Goal: Task Accomplishment & Management: Use online tool/utility

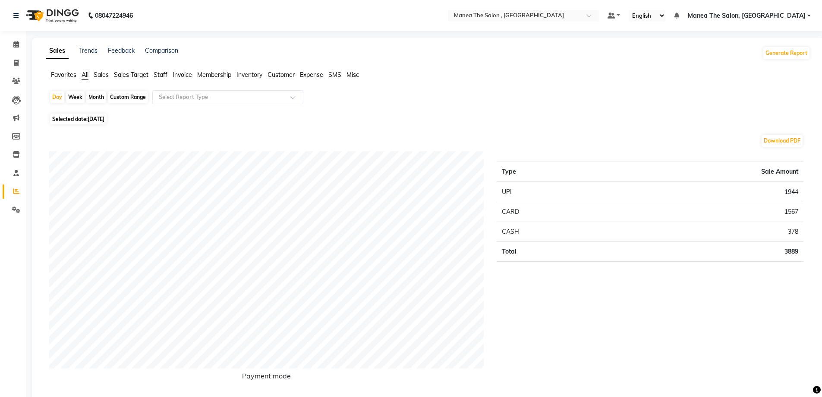
click at [129, 95] on div "Custom Range" at bounding box center [128, 97] width 40 height 12
select select "9"
select select "2025"
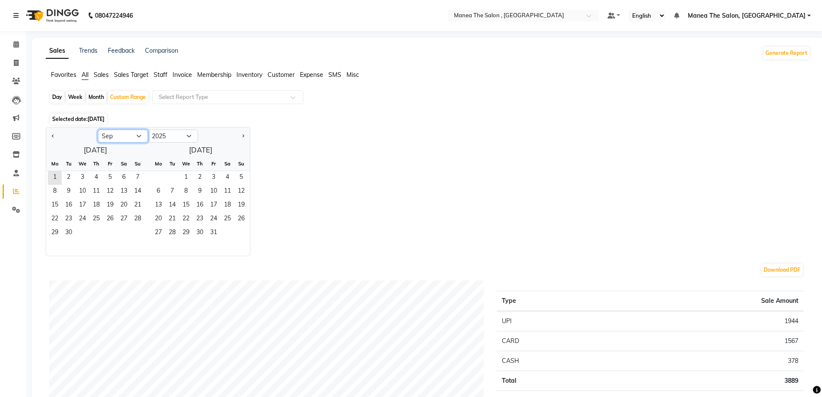
click at [123, 136] on select "Jan Feb Mar Apr May Jun [DATE] Aug Sep Oct Nov Dec" at bounding box center [123, 135] width 50 height 13
select select "8"
click at [98, 129] on select "Jan Feb Mar Apr May Jun [DATE] Aug Sep Oct Nov Dec" at bounding box center [123, 135] width 50 height 13
click at [107, 180] on span "1" at bounding box center [110, 178] width 14 height 14
click at [139, 232] on span "31" at bounding box center [138, 233] width 14 height 14
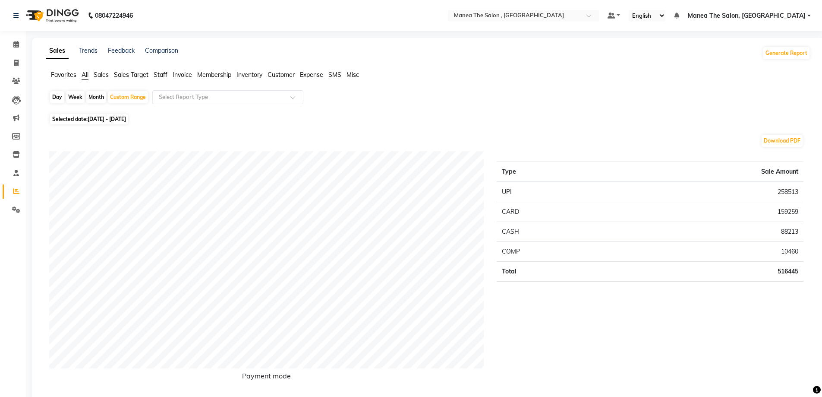
click at [161, 73] on span "Staff" at bounding box center [161, 75] width 14 height 8
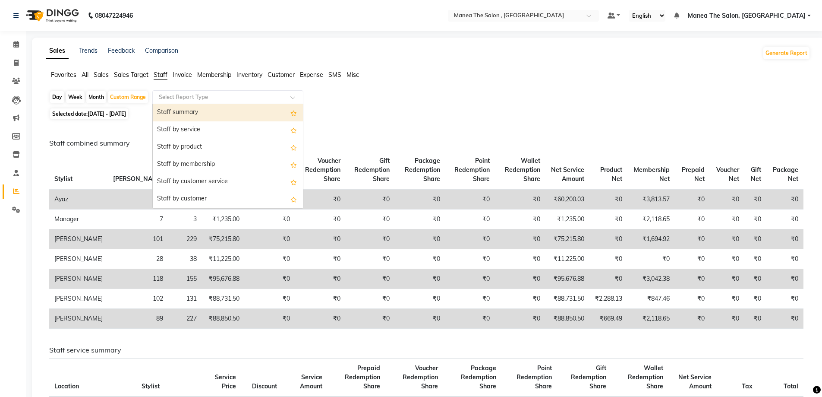
click at [232, 95] on input "text" at bounding box center [219, 97] width 124 height 9
click at [230, 114] on div "Staff summary" at bounding box center [228, 112] width 150 height 17
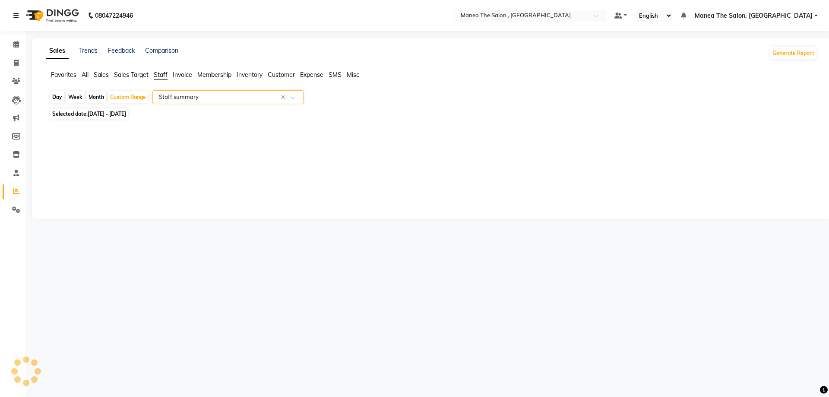
select select "full_report"
select select "pdf"
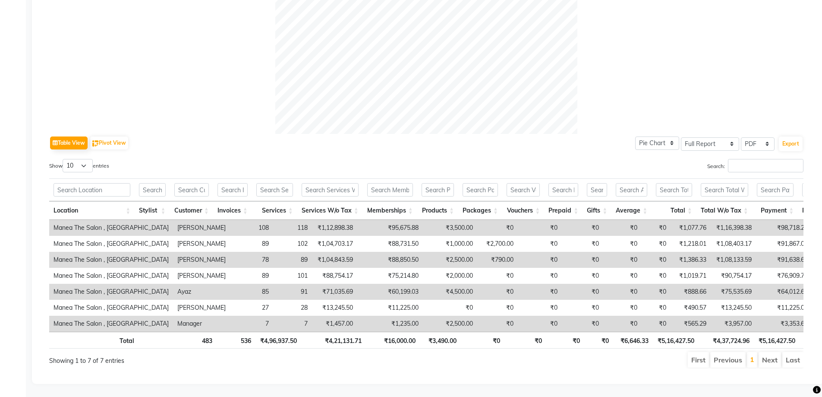
scroll to position [320, 0]
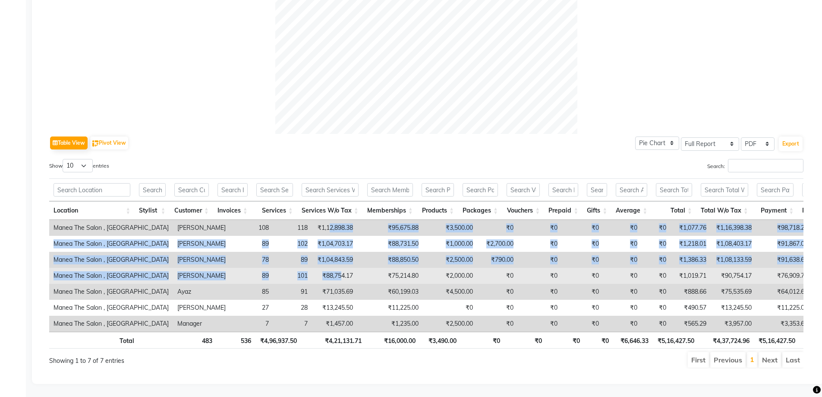
drag, startPoint x: 274, startPoint y: 207, endPoint x: 284, endPoint y: 269, distance: 62.9
click at [284, 269] on tbody "Manea The Salon , Kondapur [PERSON_NAME] 108 118 ₹1,12,898.38 ₹95,675.88 ₹3,500…" at bounding box center [536, 276] width 974 height 112
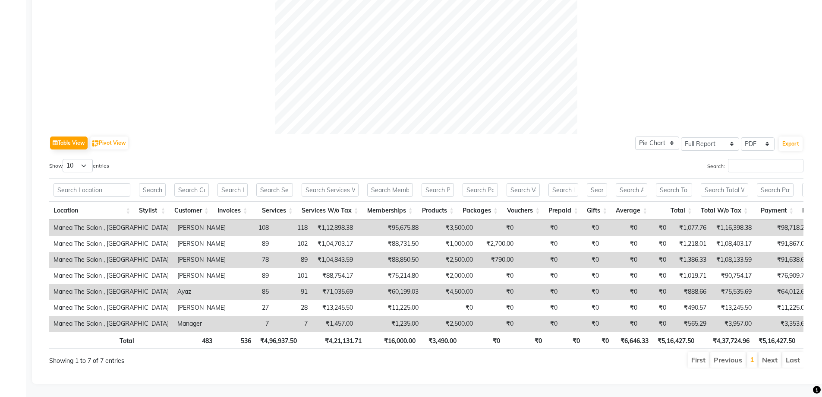
click at [286, 352] on div "Showing 1 to 7 of 7 entries" at bounding box center [202, 358] width 307 height 14
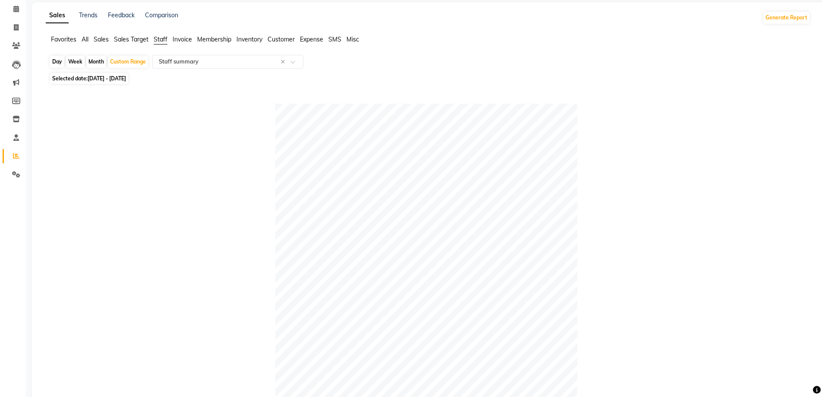
scroll to position [0, 0]
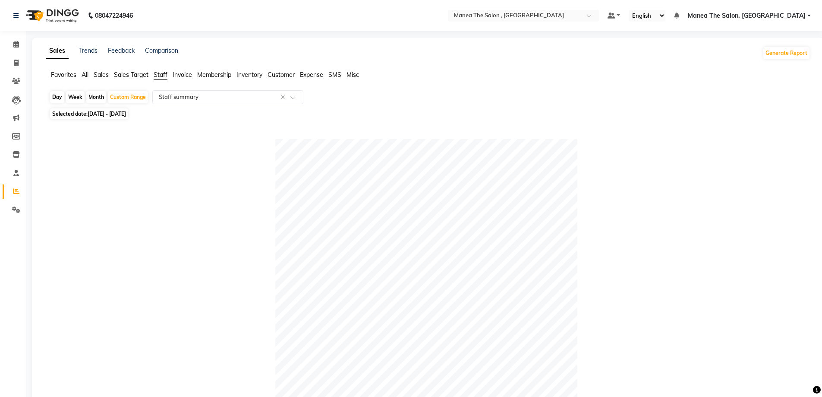
click at [90, 112] on span "[DATE] - [DATE]" at bounding box center [107, 113] width 38 height 6
select select "8"
select select "2025"
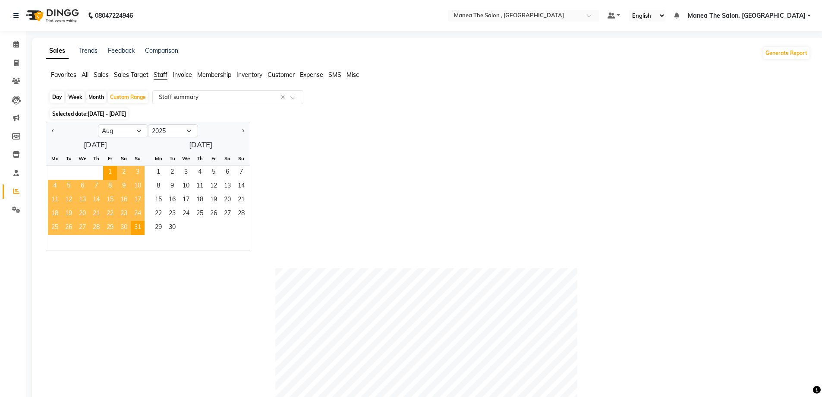
click at [59, 98] on div "Day" at bounding box center [57, 97] width 14 height 12
select select "8"
select select "2025"
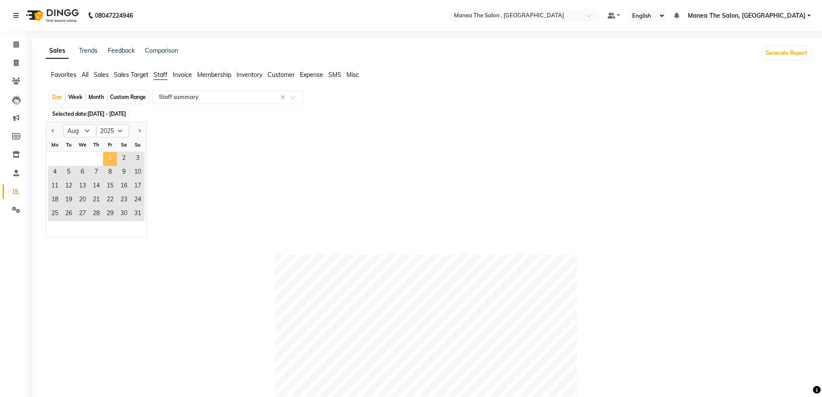
click at [112, 159] on span "1" at bounding box center [110, 159] width 14 height 14
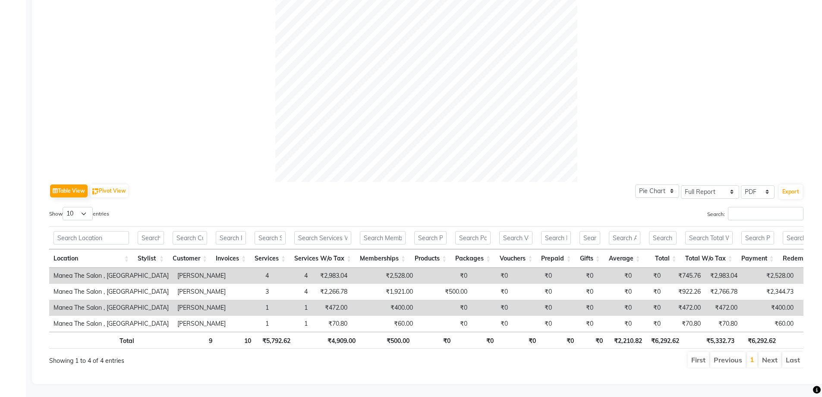
scroll to position [272, 0]
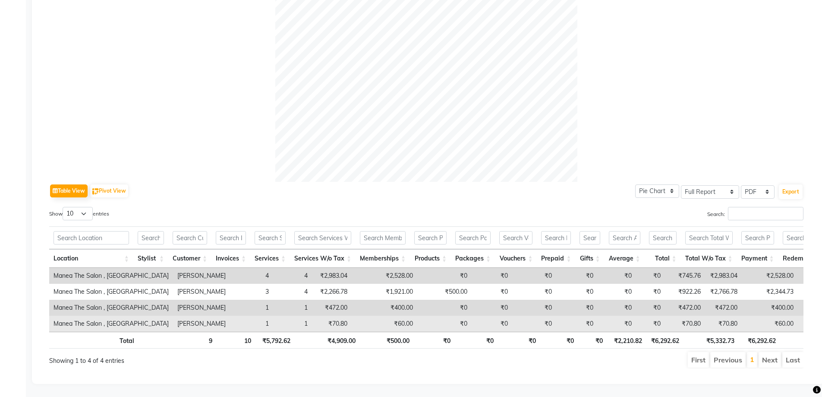
click at [173, 315] on td "[PERSON_NAME]" at bounding box center [201, 323] width 57 height 16
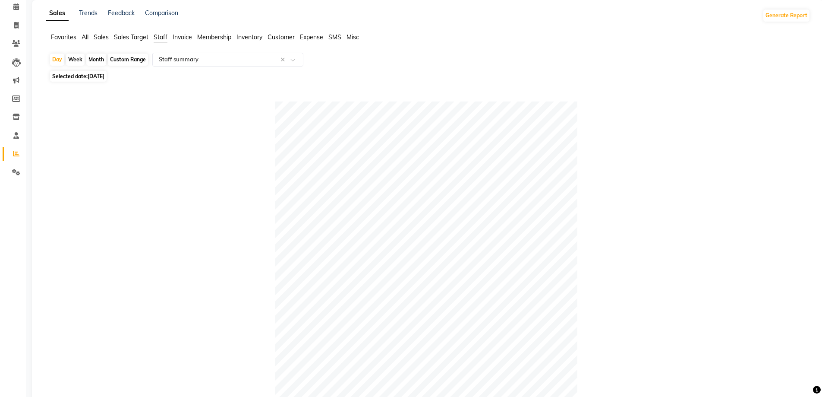
scroll to position [0, 0]
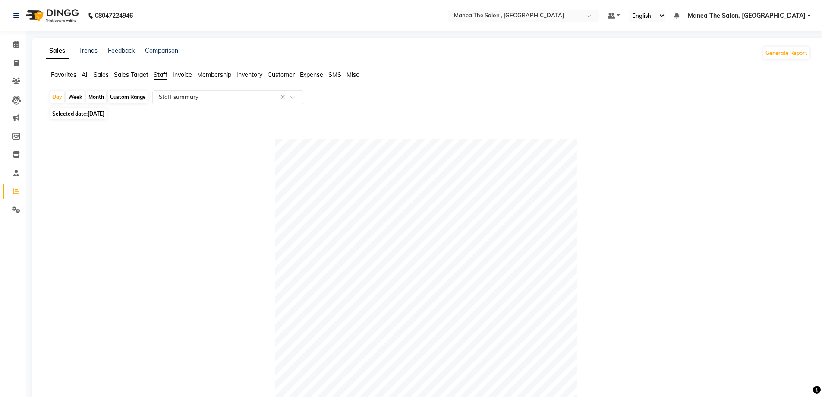
click at [92, 112] on span "[DATE]" at bounding box center [96, 113] width 17 height 6
select select "8"
select select "2025"
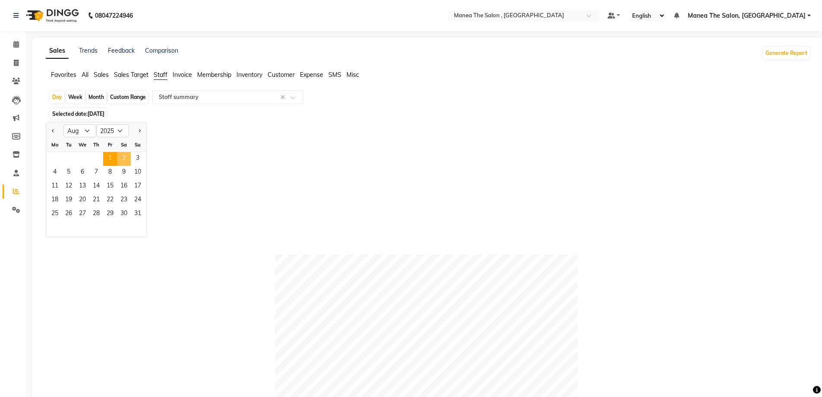
click at [120, 158] on span "2" at bounding box center [124, 159] width 14 height 14
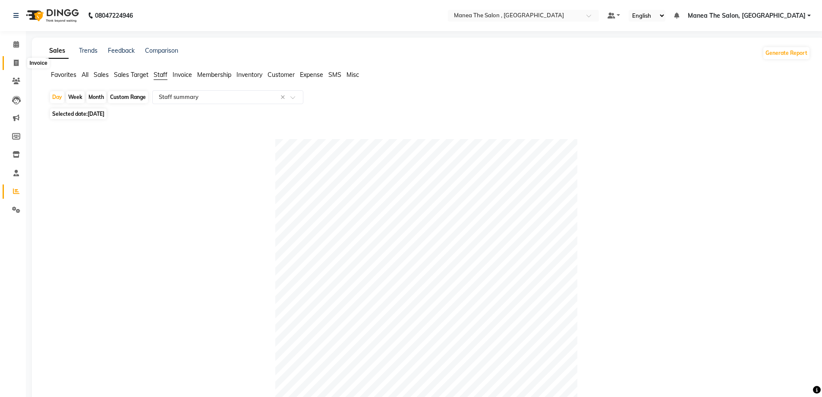
click at [15, 62] on icon at bounding box center [16, 63] width 5 height 6
select select "service"
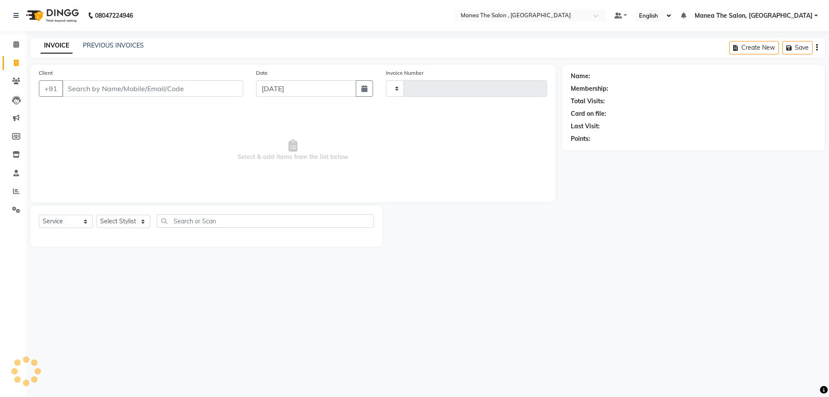
type input "2316"
select select "7201"
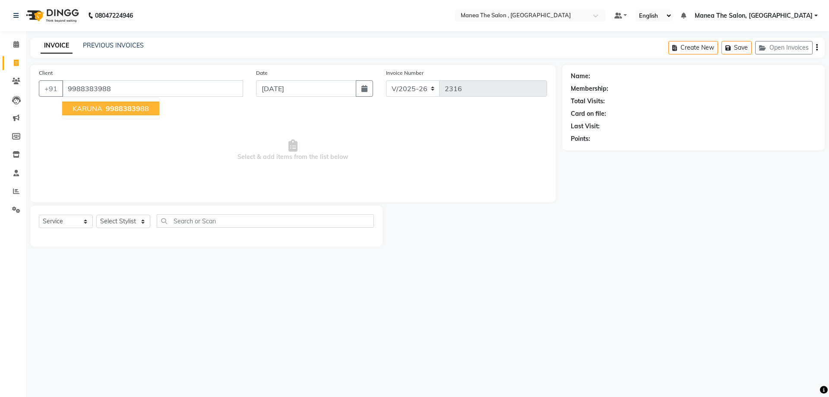
type input "9988383988"
click at [107, 105] on span "99883839" at bounding box center [123, 108] width 35 height 9
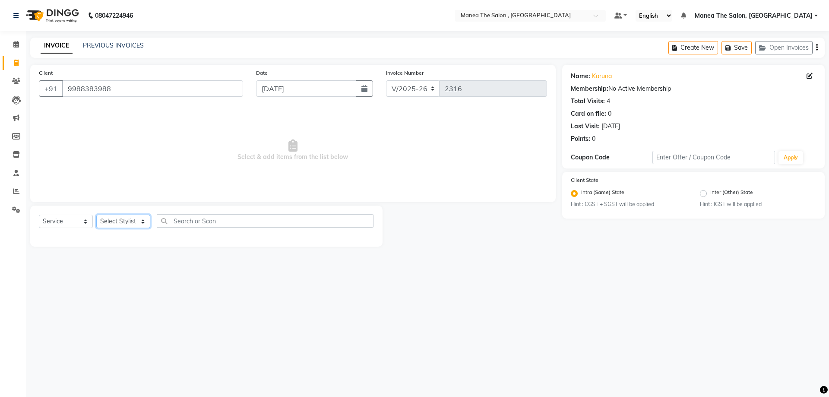
click at [131, 219] on select "Select Stylist [PERSON_NAME] Manager [PERSON_NAME] [PERSON_NAME] [PERSON_NAME]" at bounding box center [123, 220] width 54 height 13
select select "82447"
click at [96, 214] on select "Select Stylist [PERSON_NAME] Manager [PERSON_NAME] [PERSON_NAME] [PERSON_NAME]" at bounding box center [123, 220] width 54 height 13
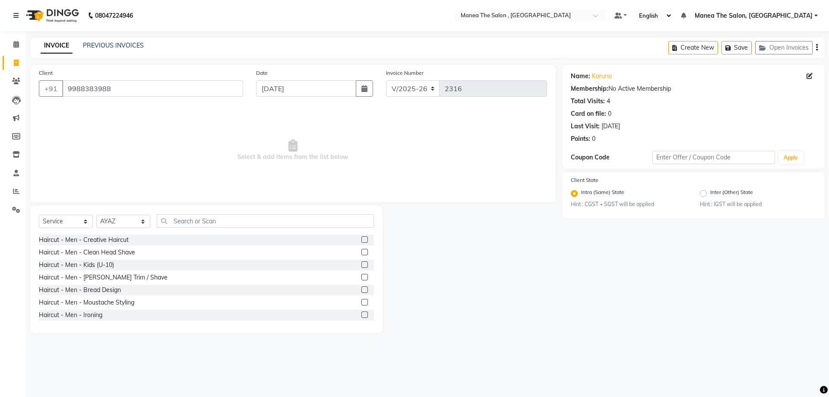
click at [361, 240] on label at bounding box center [364, 239] width 6 height 6
click at [361, 240] on input "checkbox" at bounding box center [364, 240] width 6 height 6
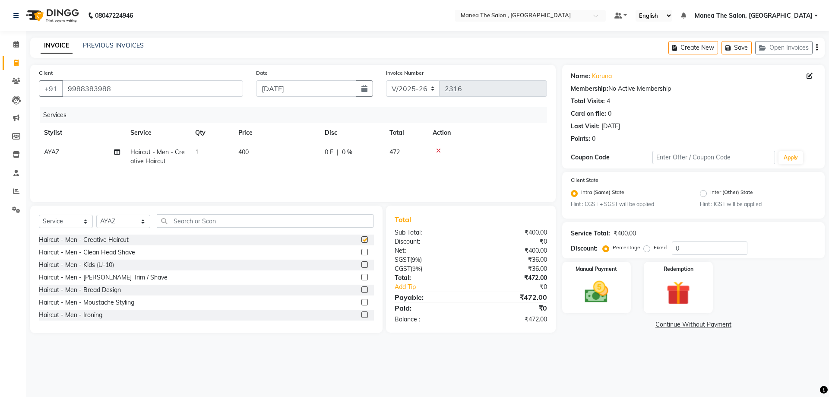
checkbox input "false"
click at [361, 290] on label at bounding box center [364, 289] width 6 height 6
click at [361, 290] on input "checkbox" at bounding box center [364, 290] width 6 height 6
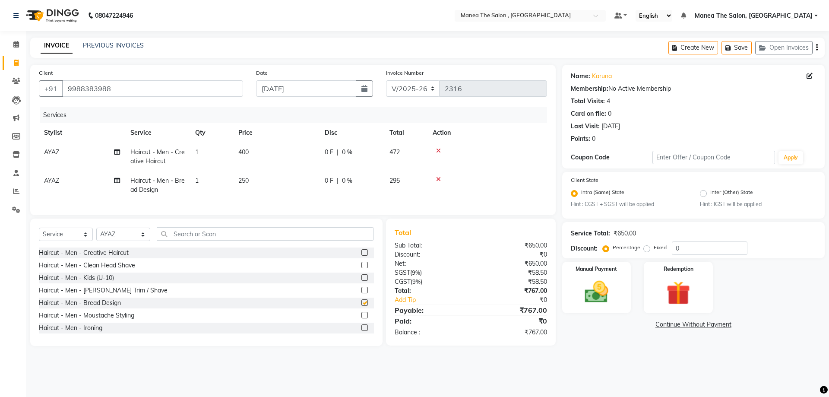
checkbox input "false"
drag, startPoint x: 134, startPoint y: 84, endPoint x: 59, endPoint y: 91, distance: 75.0
click at [59, 91] on div "[PHONE_NUMBER]" at bounding box center [141, 88] width 204 height 16
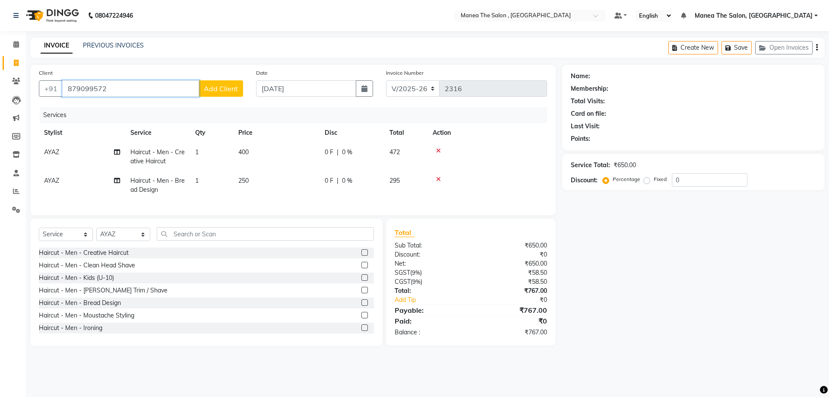
type input "8790995723"
drag, startPoint x: 114, startPoint y: 88, endPoint x: 60, endPoint y: 89, distance: 54.4
click at [60, 89] on div "[PHONE_NUMBER] Add Client" at bounding box center [141, 88] width 204 height 16
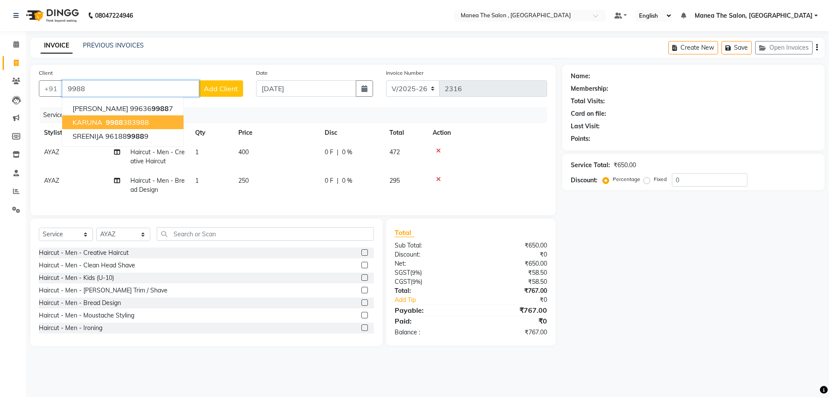
click at [151, 127] on button "KARUNA 9988 383988" at bounding box center [122, 122] width 121 height 14
type input "9988383988"
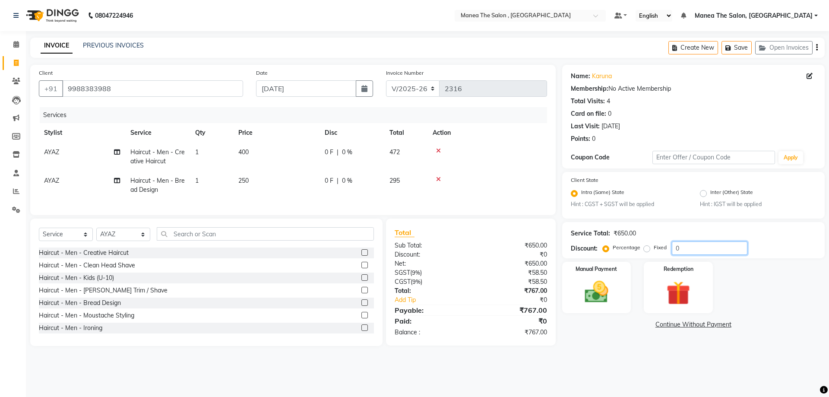
drag, startPoint x: 681, startPoint y: 247, endPoint x: 654, endPoint y: 252, distance: 27.3
click at [654, 252] on div "Percentage Fixed 0" at bounding box center [675, 247] width 143 height 13
type input "20"
drag, startPoint x: 690, startPoint y: 252, endPoint x: 657, endPoint y: 252, distance: 32.8
click at [657, 252] on div "Percentage Fixed 20" at bounding box center [675, 247] width 143 height 13
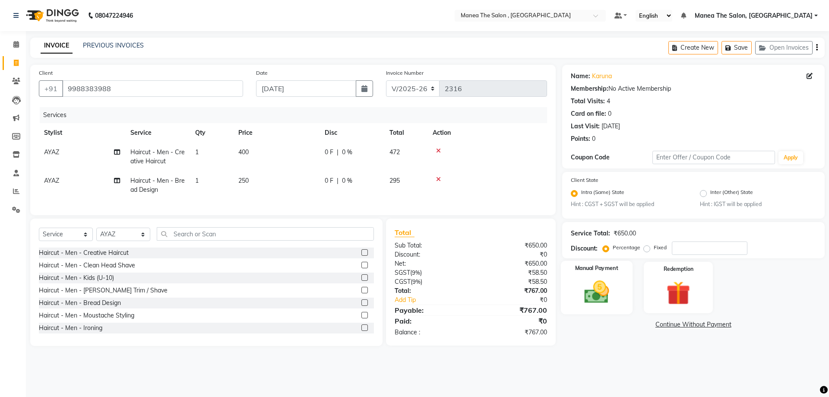
click at [583, 293] on img at bounding box center [596, 292] width 40 height 28
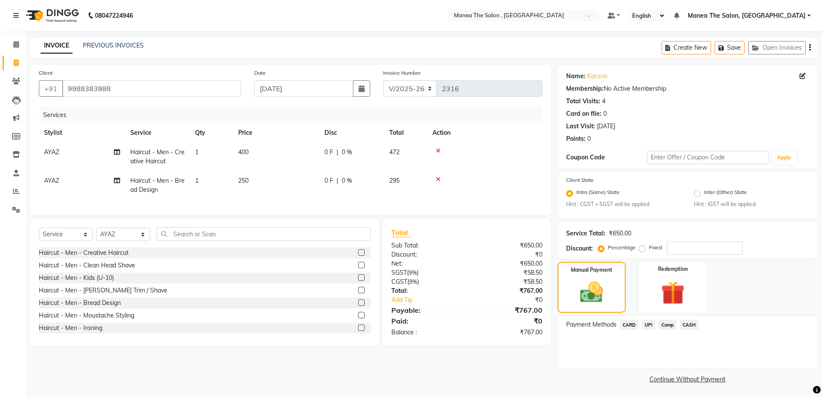
click at [650, 325] on span "UPI" at bounding box center [648, 324] width 13 height 10
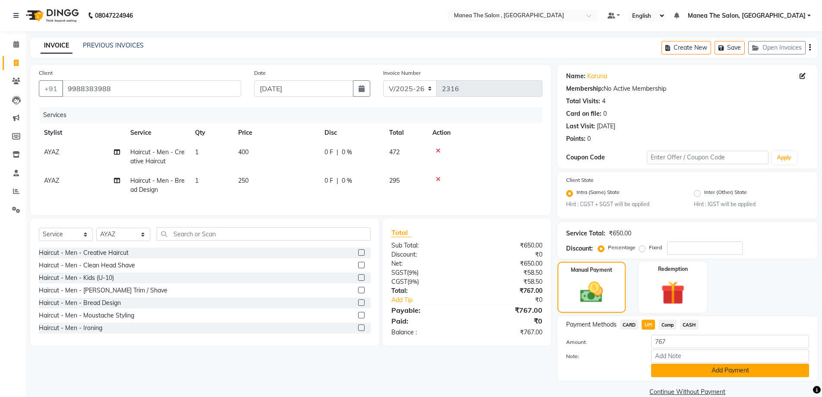
click at [692, 369] on button "Add Payment" at bounding box center [730, 369] width 158 height 13
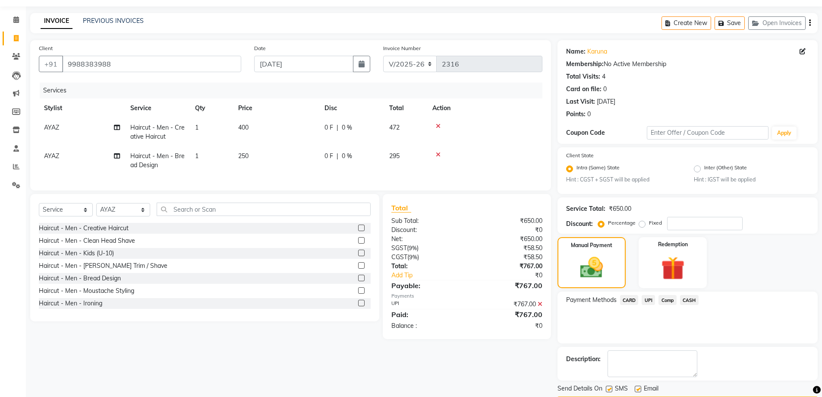
scroll to position [50, 0]
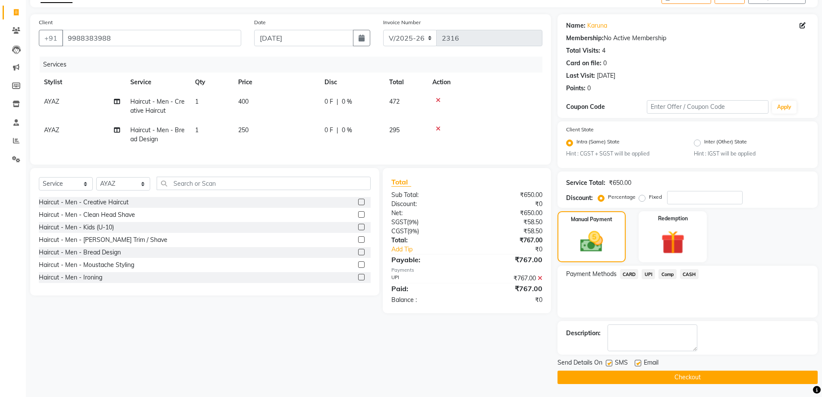
click at [693, 376] on button "Checkout" at bounding box center [688, 376] width 260 height 13
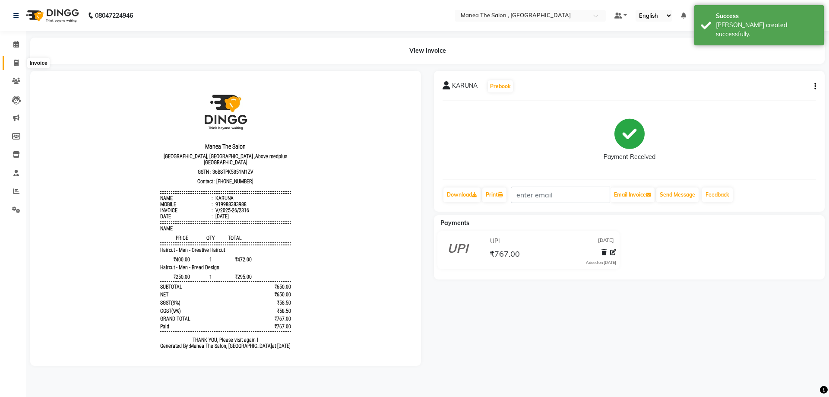
click at [19, 60] on span at bounding box center [16, 63] width 15 height 10
select select "service"
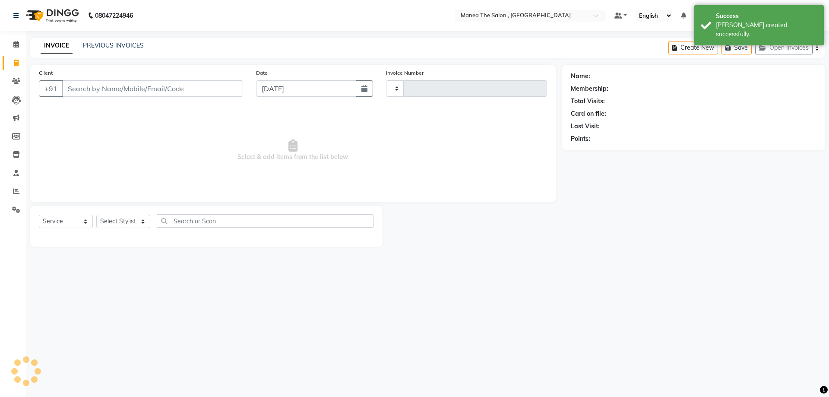
type input "2317"
select select "7201"
click at [725, 20] on div "Success" at bounding box center [766, 16] width 101 height 9
